Goal: Task Accomplishment & Management: Use online tool/utility

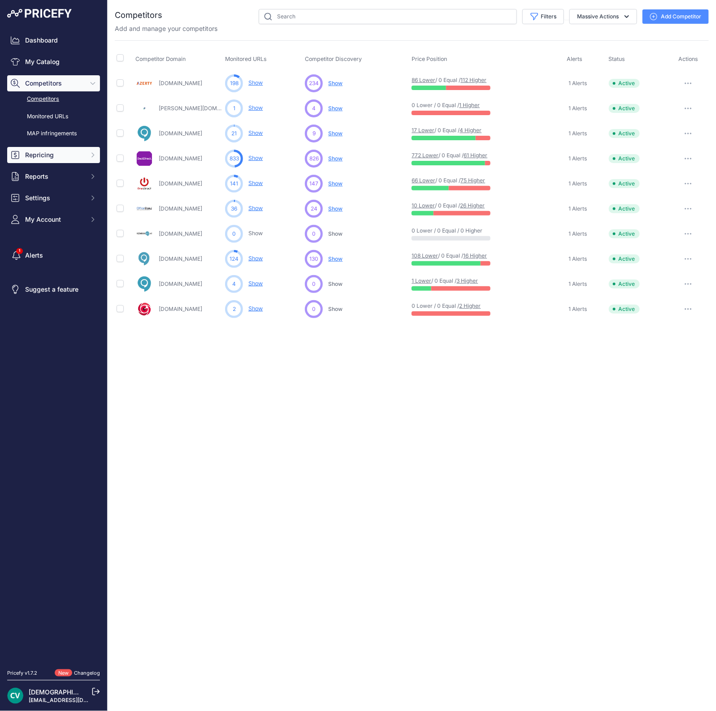
click at [43, 155] on span "Repricing" at bounding box center [54, 155] width 59 height 9
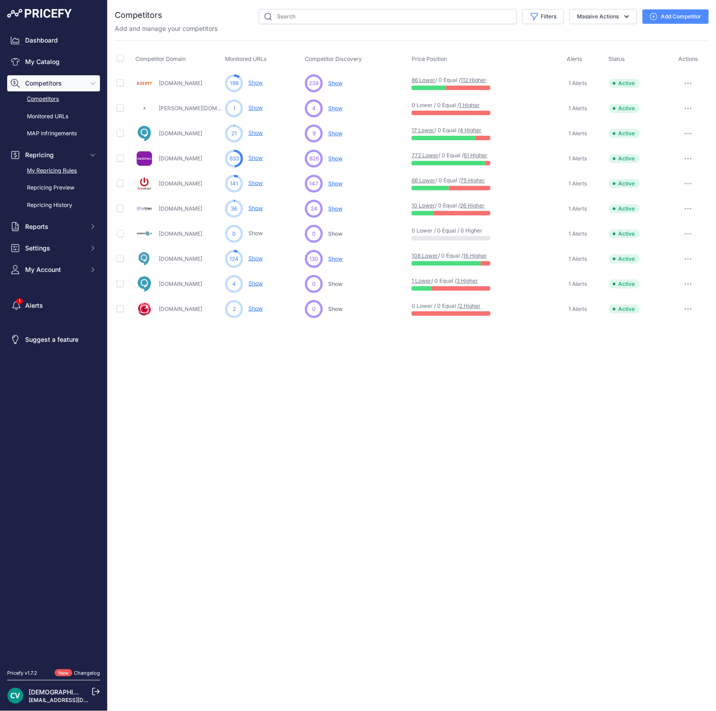
click at [52, 168] on link "My Repricing Rules" at bounding box center [53, 171] width 93 height 16
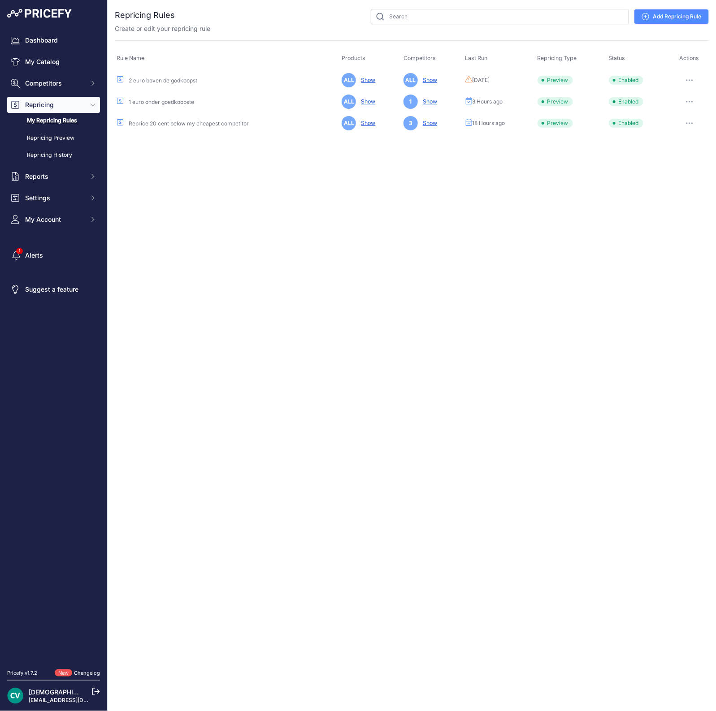
click at [691, 121] on button "button" at bounding box center [689, 123] width 18 height 13
click at [0, 0] on button "Run Preview" at bounding box center [0, 0] width 0 height 0
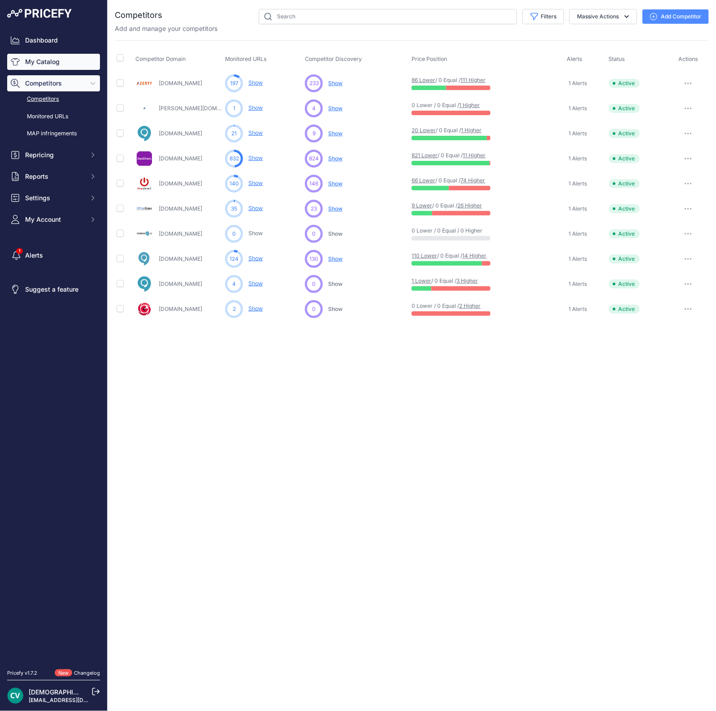
click at [22, 61] on link "My Catalog" at bounding box center [53, 62] width 93 height 16
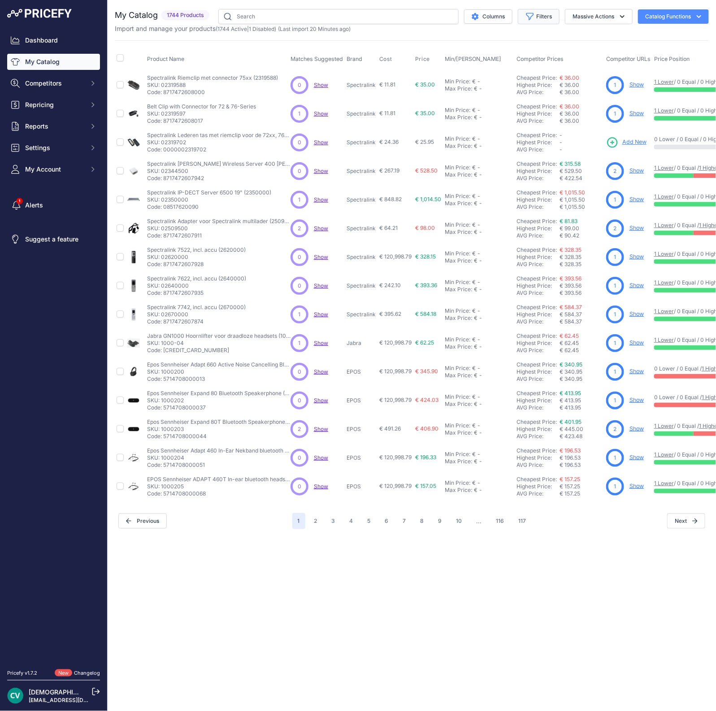
click at [538, 15] on button "Filters" at bounding box center [539, 16] width 42 height 15
click at [494, 124] on select "Select an option 2N Akuvox Algo Avaya Draytek EPOS Fanvil Gigaset Gigaset pro G…" at bounding box center [509, 125] width 86 height 15
select select "SNOM"
click at [466, 118] on select "Select an option 2N Akuvox Algo Avaya Draytek EPOS Fanvil Gigaset Gigaset pro G…" at bounding box center [509, 125] width 86 height 15
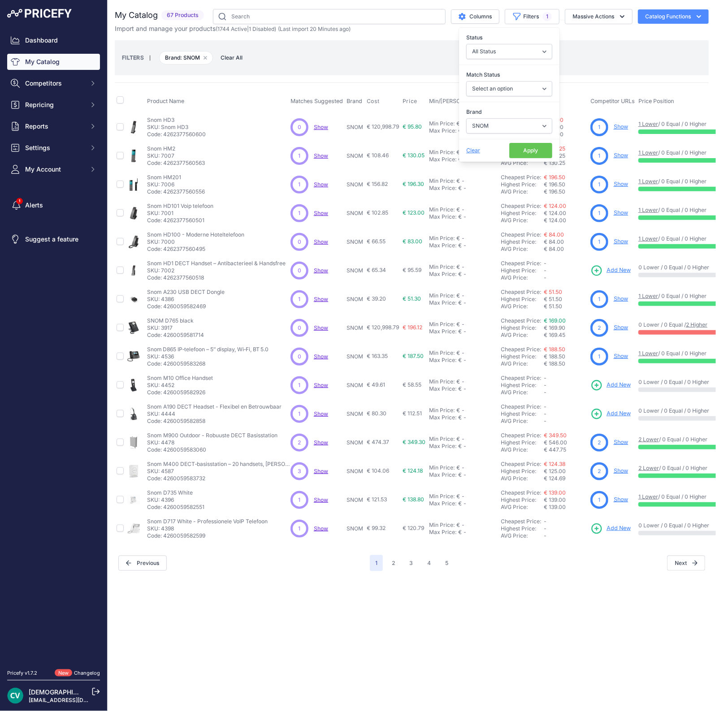
click at [530, 151] on button "Apply" at bounding box center [530, 150] width 43 height 15
click at [539, 19] on button "Filters 1" at bounding box center [532, 16] width 55 height 15
click at [489, 79] on div "Match Status Select an option Matched Unmatched" at bounding box center [509, 83] width 100 height 33
click at [489, 86] on select "Select an option Matched Unmatched" at bounding box center [509, 88] width 86 height 15
click at [380, 67] on div "FILTERS | Brand: SNOM Remove filter option Clear All" at bounding box center [411, 58] width 579 height 24
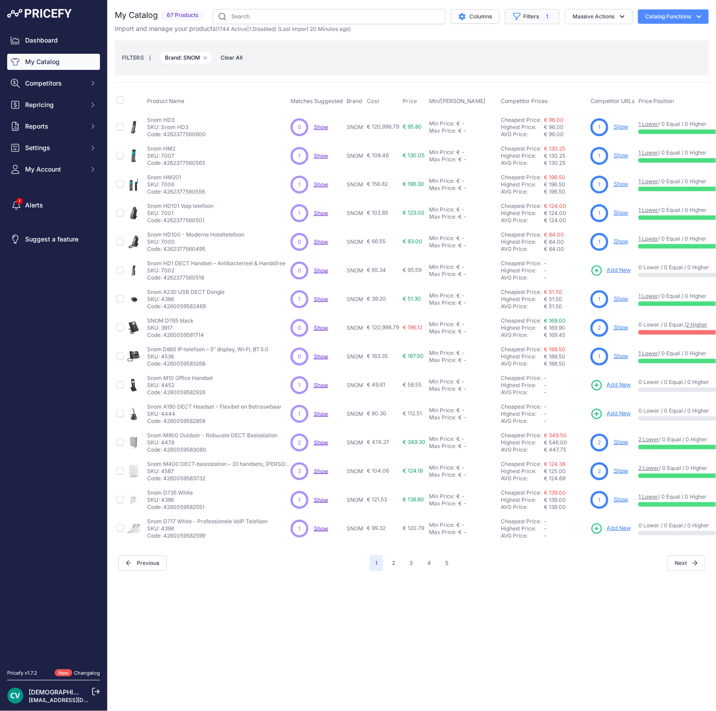
click at [522, 20] on button "Filters 1" at bounding box center [532, 16] width 55 height 15
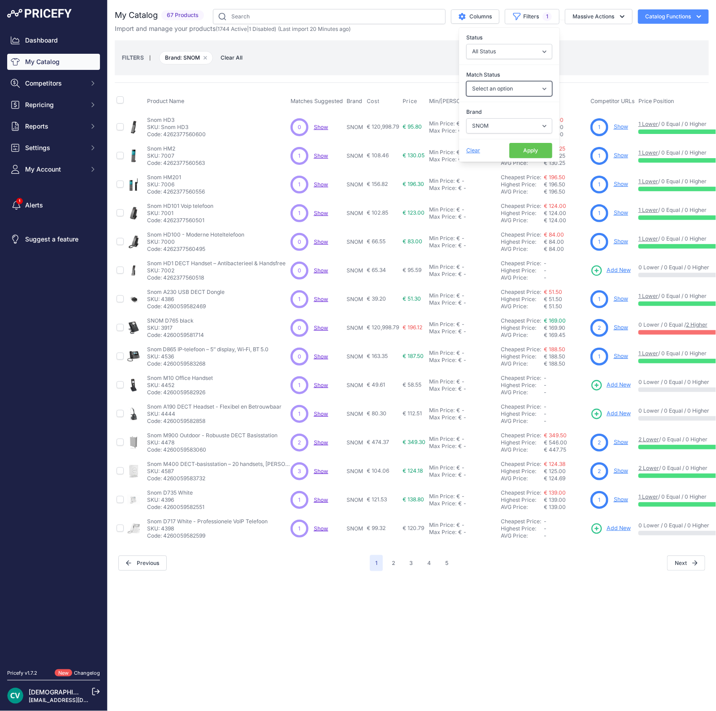
click at [502, 92] on select "Select an option Matched Unmatched" at bounding box center [509, 88] width 86 height 15
select select "0"
click at [466, 81] on select "Select an option Matched Unmatched" at bounding box center [509, 88] width 86 height 15
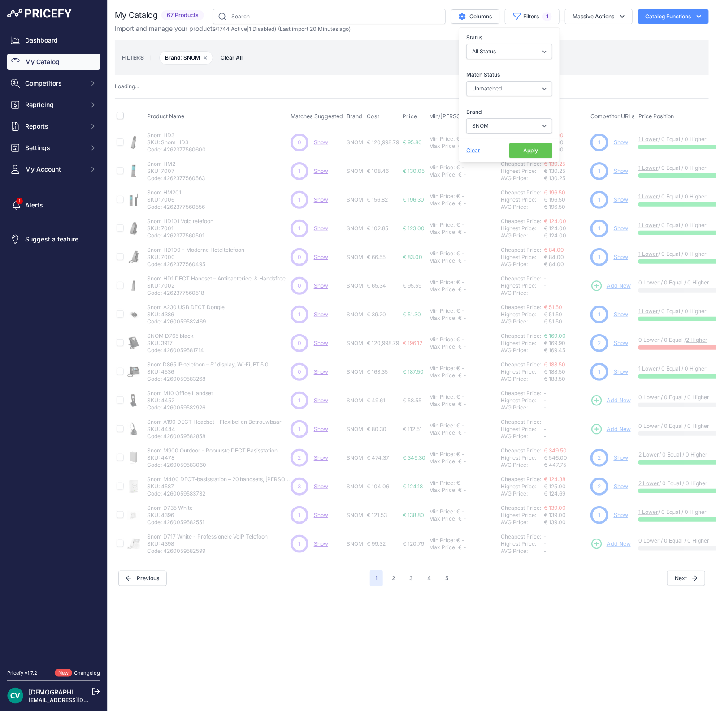
click at [521, 151] on button "Apply" at bounding box center [530, 150] width 43 height 15
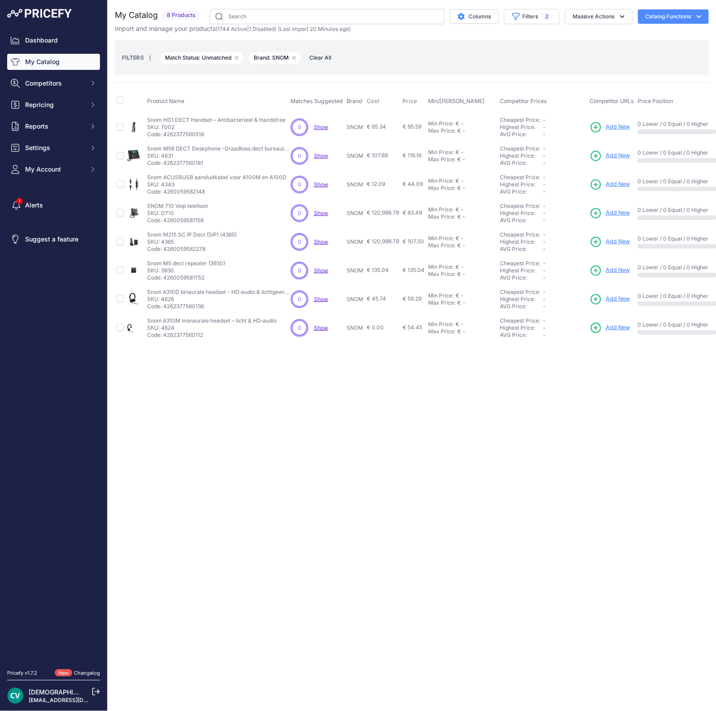
click at [87, 374] on nav "Dashboard My Catalog Competitors Competitors Monitored URLs MAP infringements R…" at bounding box center [53, 345] width 93 height 626
click at [182, 133] on p "Code: 4262377560518" at bounding box center [216, 134] width 138 height 7
copy p "4262377560518"
click at [174, 317] on p "Snom A310M monaurale headset – licht & HD‑audio" at bounding box center [212, 320] width 130 height 7
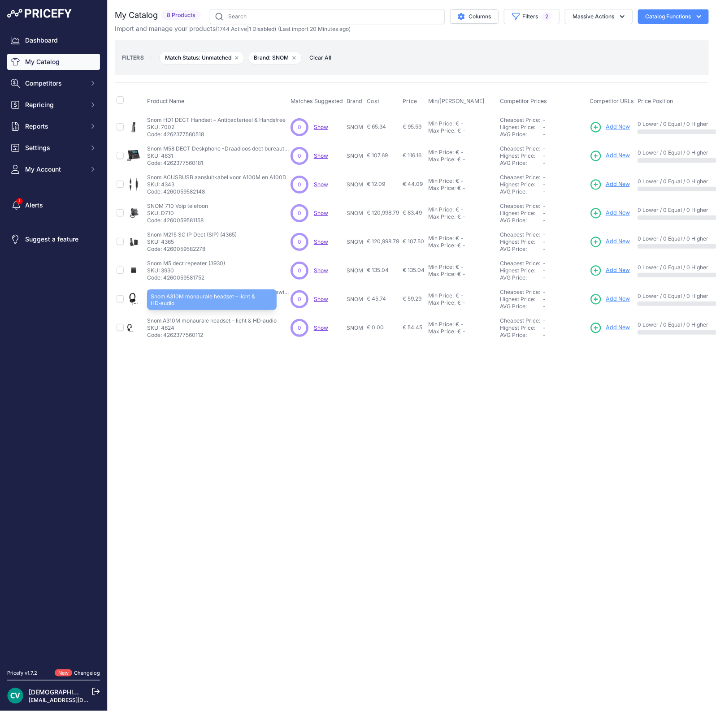
click at [174, 317] on p "Snom A310M monaurale headset – licht & HD‑audio" at bounding box center [212, 320] width 130 height 7
click at [618, 324] on span "Add New" at bounding box center [617, 328] width 24 height 9
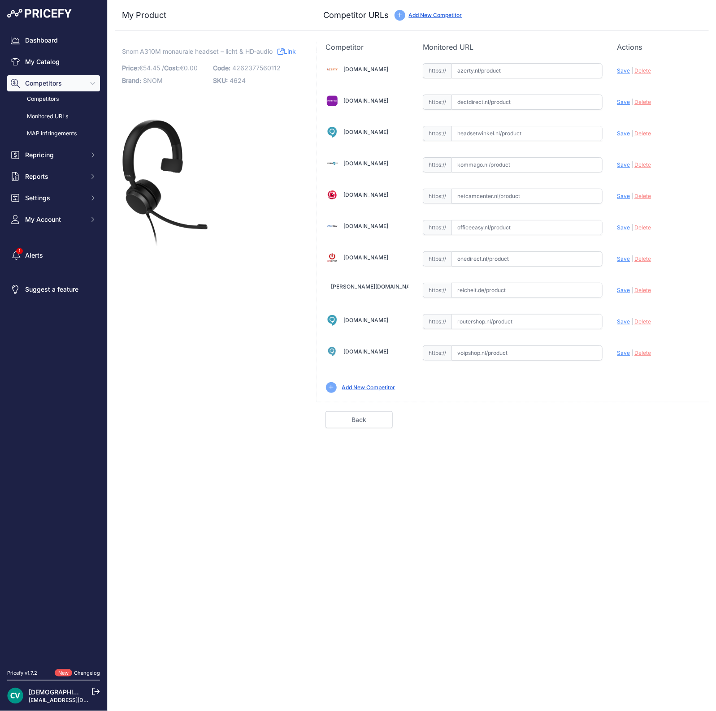
click at [466, 101] on input "text" at bounding box center [526, 102] width 151 height 15
paste input "[URL][DOMAIN_NAME]"
click at [620, 106] on div "Update Profile Save | [GEOGRAPHIC_DATA] Analyzing" at bounding box center [658, 101] width 83 height 17
click at [621, 101] on span "Save" at bounding box center [623, 102] width 13 height 7
type input "https://www.dectdirect.nl/nl/a310m-headset.html?prirule_jdsnikfkfjsd=9409"
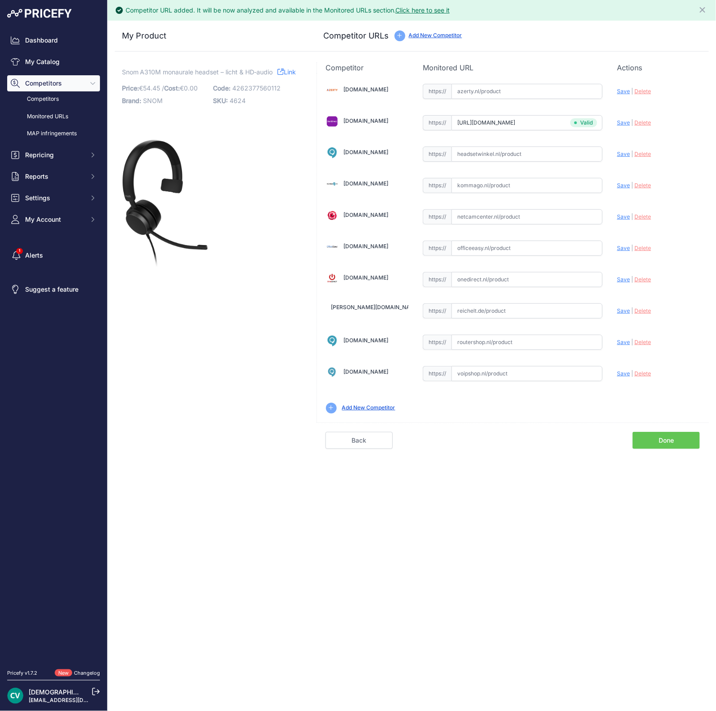
click at [677, 429] on div "Back Done" at bounding box center [512, 436] width 392 height 26
click at [670, 440] on link "Done" at bounding box center [665, 440] width 67 height 17
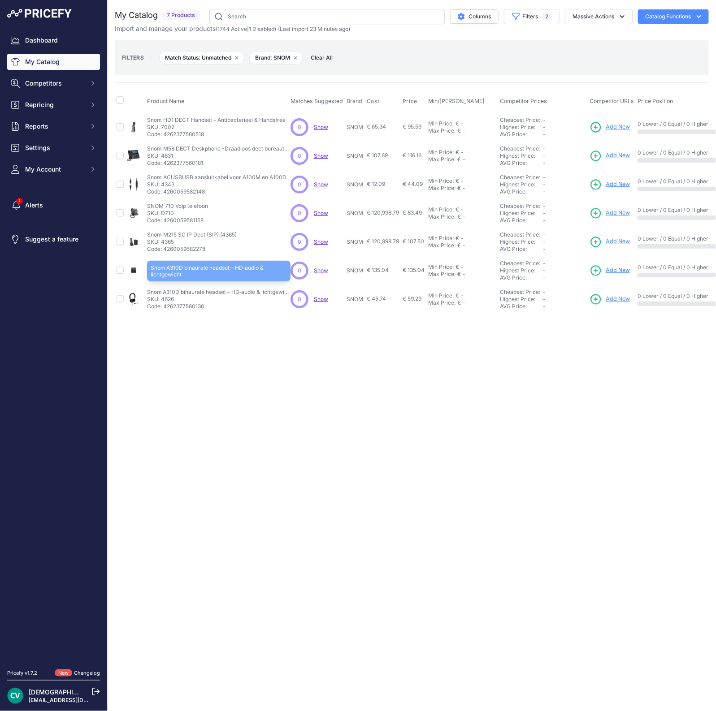
click at [171, 292] on p "Snom A310D binaurale headset – HD‑audio & lichtgewicht" at bounding box center [218, 292] width 143 height 7
copy p "Snom A310D"
click at [621, 296] on span "Add New" at bounding box center [617, 299] width 24 height 9
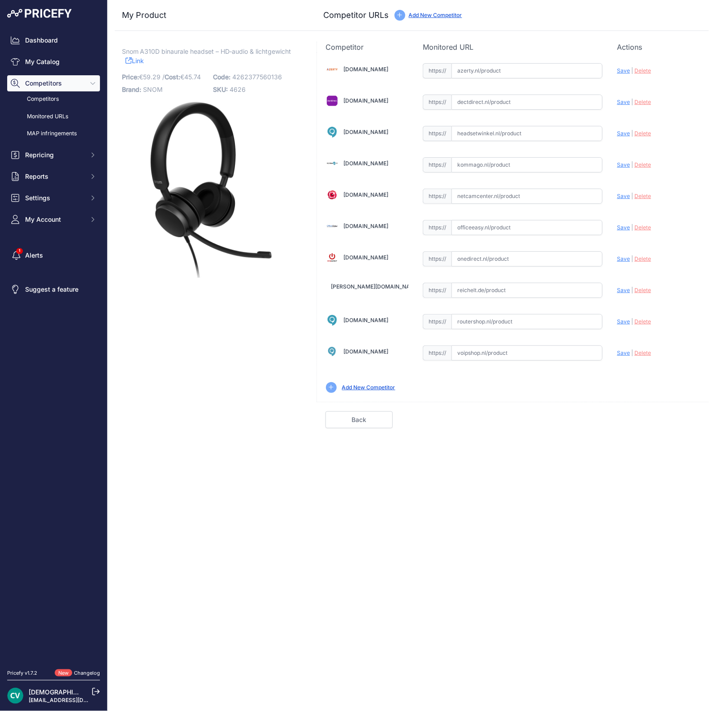
click at [492, 105] on input "text" at bounding box center [526, 102] width 151 height 15
paste input "https://www.dectdirect.nl/nl/a310d-headset.html"
click at [627, 106] on div "Update Profile Save | Delete Analyzing" at bounding box center [658, 101] width 83 height 17
click at [622, 105] on body "Lorem Ipsum Close Dashboard My Catalog Competitors Competitors Monitored URLs M…" at bounding box center [358, 355] width 716 height 711
click at [617, 101] on span "Save" at bounding box center [623, 102] width 13 height 7
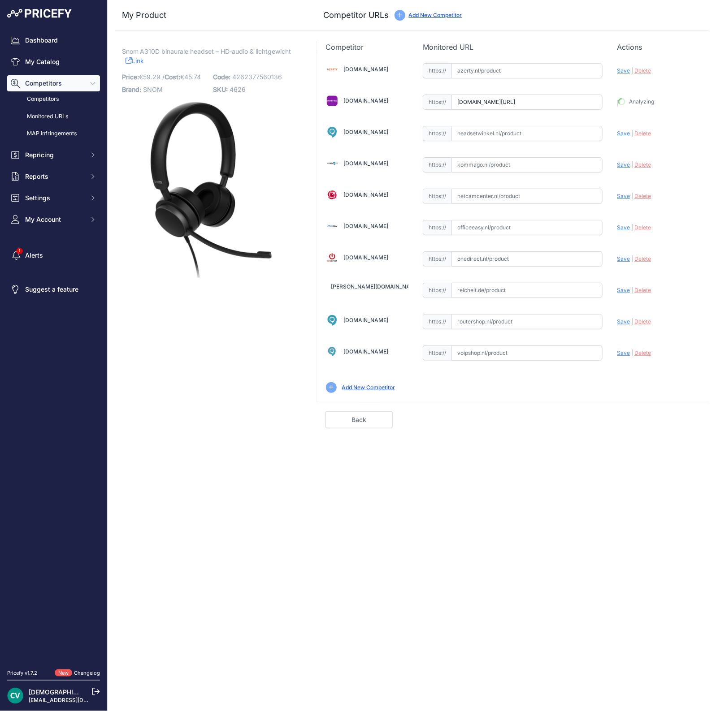
type input "https://www.dectdirect.nl/nl/a310d-headset.html?prirule_jdsnikfkfjsd=9409"
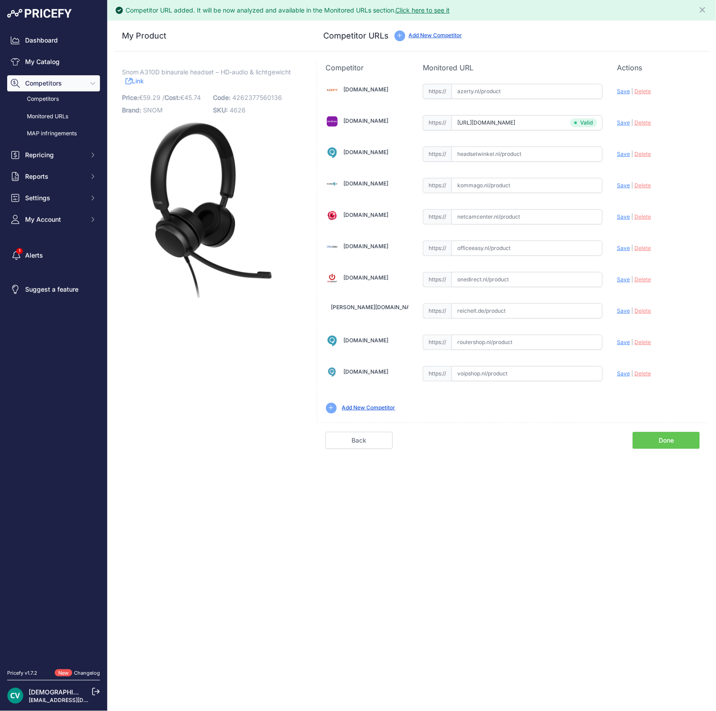
click at [657, 434] on link "Done" at bounding box center [665, 440] width 67 height 17
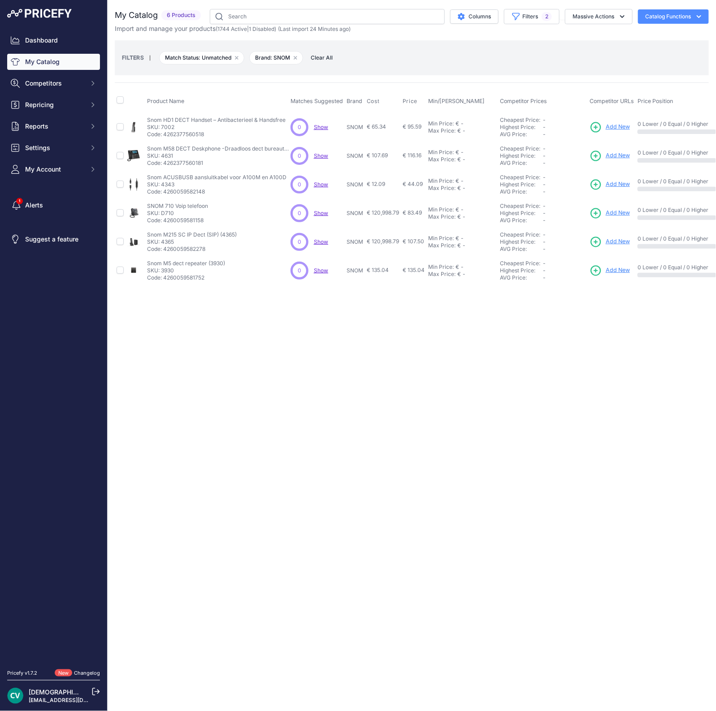
click at [612, 266] on span "Add New" at bounding box center [617, 270] width 24 height 9
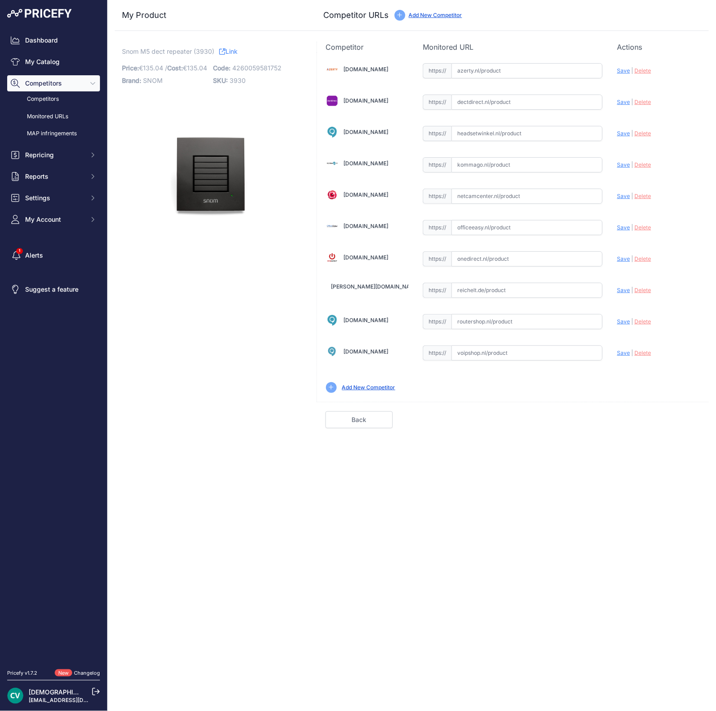
click at [463, 353] on input "text" at bounding box center [526, 353] width 151 height 15
paste input "[URL][DOMAIN_NAME]"
click at [617, 350] on span "Save" at bounding box center [623, 353] width 13 height 7
type input "[URL][DOMAIN_NAME]"
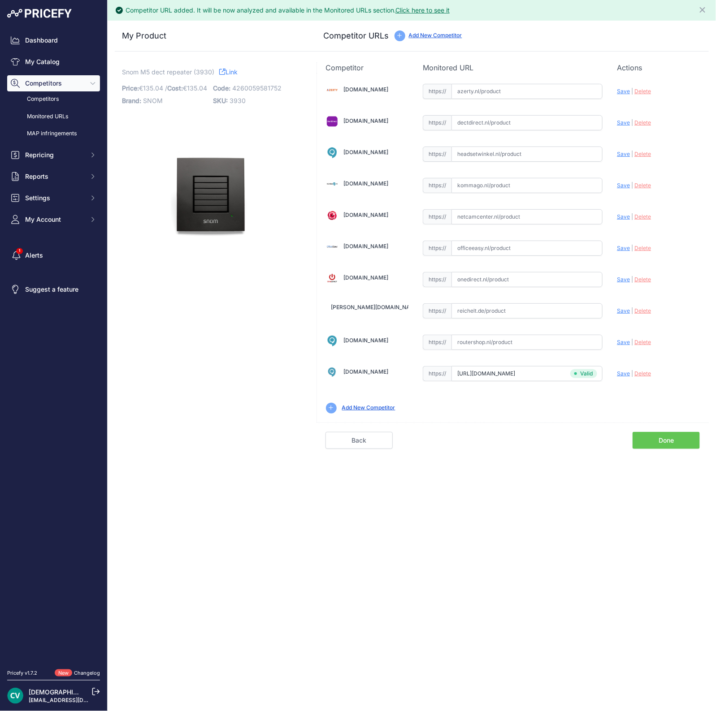
click at [671, 444] on link "Done" at bounding box center [665, 440] width 67 height 17
click at [655, 440] on link "Done" at bounding box center [665, 440] width 67 height 17
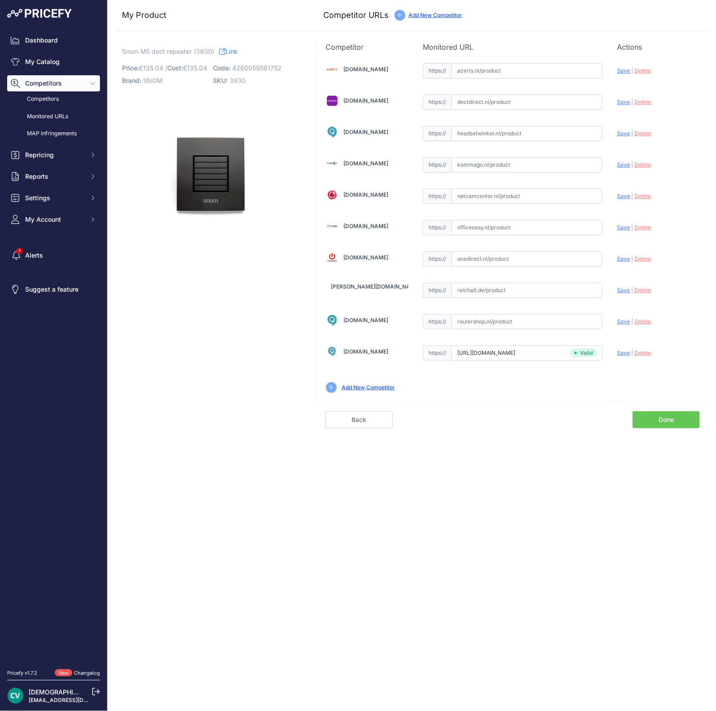
click at [656, 419] on link "Done" at bounding box center [665, 419] width 67 height 17
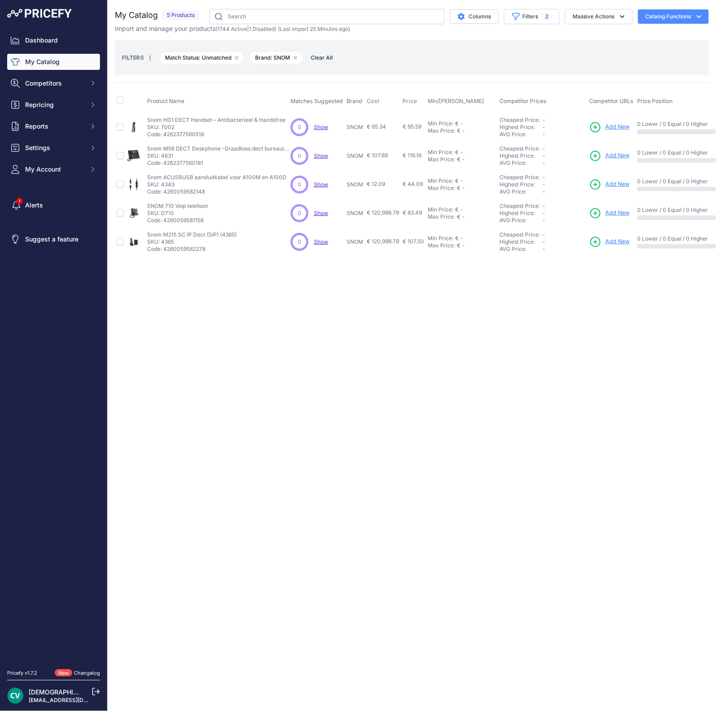
click at [622, 240] on span "Add New" at bounding box center [617, 242] width 24 height 9
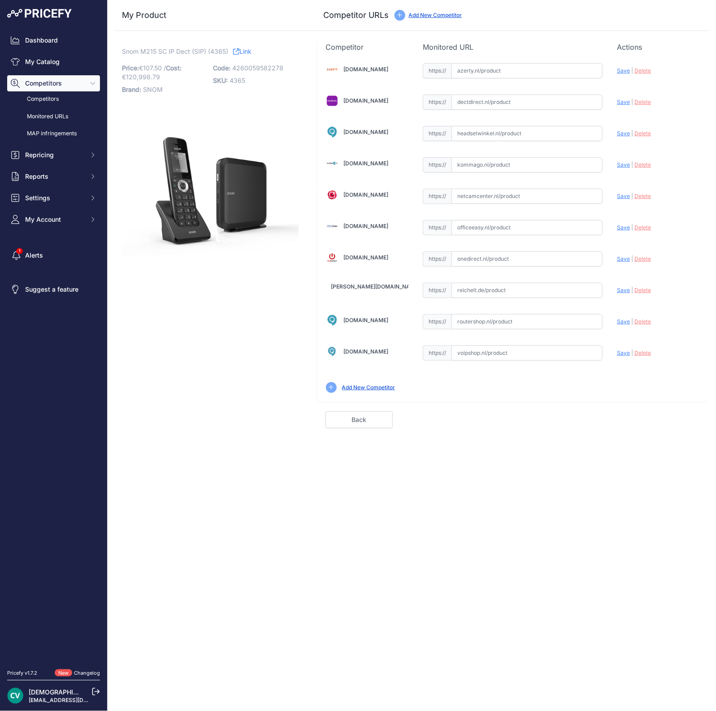
click at [503, 344] on div "https:// Valid" at bounding box center [513, 352] width 180 height 17
click at [479, 348] on input "text" at bounding box center [526, 353] width 151 height 15
paste input "[URL][DOMAIN_NAME]"
click at [619, 352] on span "Save" at bounding box center [623, 353] width 13 height 7
type input "https://www.voipshop.nl/p/snom-m215-sc-dect-pakket-met-m200-basisstation-en-m15…"
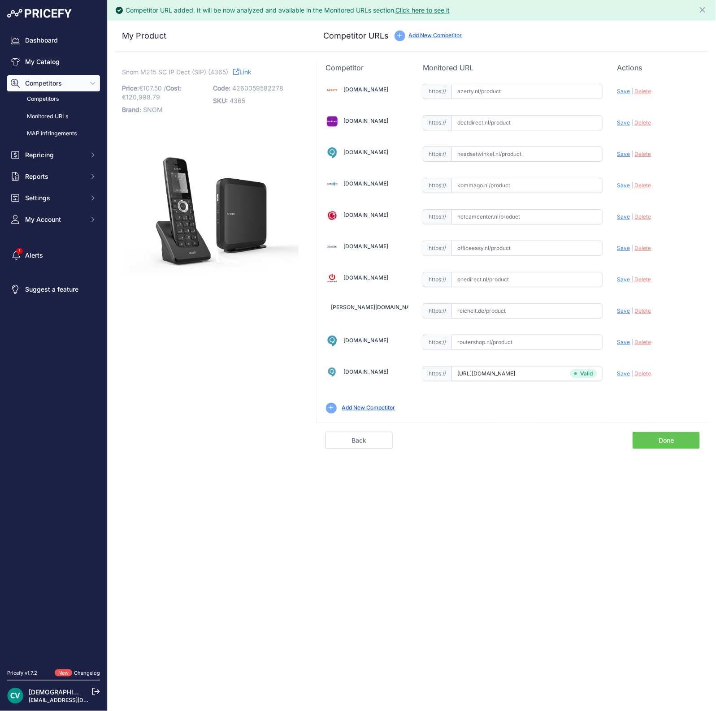
click at [673, 441] on link "Done" at bounding box center [665, 440] width 67 height 17
